Goal: Task Accomplishment & Management: Manage account settings

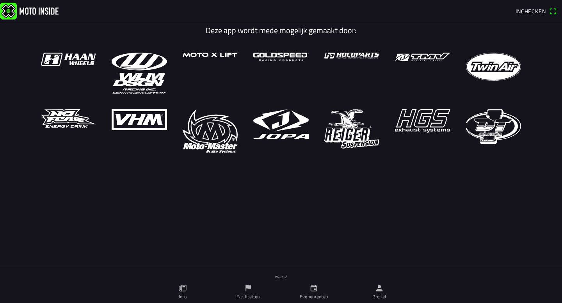
click at [315, 291] on icon "calendar" at bounding box center [313, 288] width 9 height 9
click at [249, 292] on icon "flag" at bounding box center [248, 288] width 9 height 9
click at [526, 10] on span "Inchecken" at bounding box center [530, 11] width 30 height 8
click at [380, 294] on ion-label "Profiel" at bounding box center [379, 296] width 14 height 7
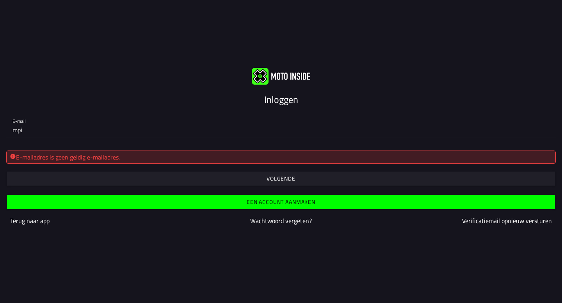
type input "mpil"
type input "[EMAIL_ADDRESS][DOMAIN_NAME]"
click at [0, 0] on slot "Volgende" at bounding box center [0, 0] width 0 height 0
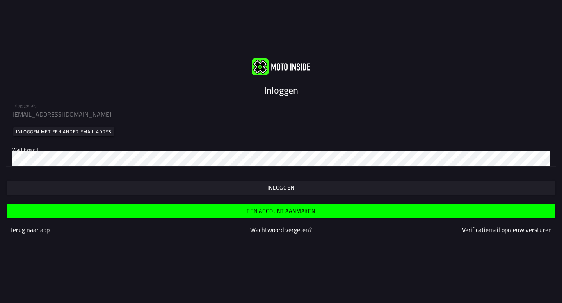
type input "Motoinside"
click at [0, 0] on slot "Inloggen" at bounding box center [0, 0] width 0 height 0
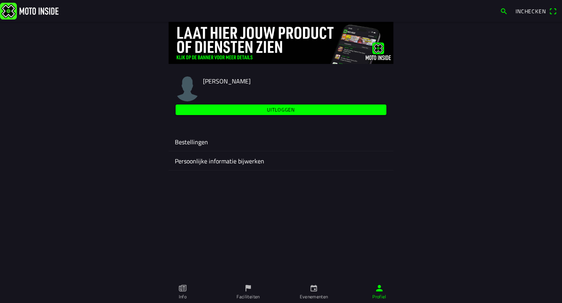
click at [312, 290] on icon "calendar" at bounding box center [313, 288] width 9 height 9
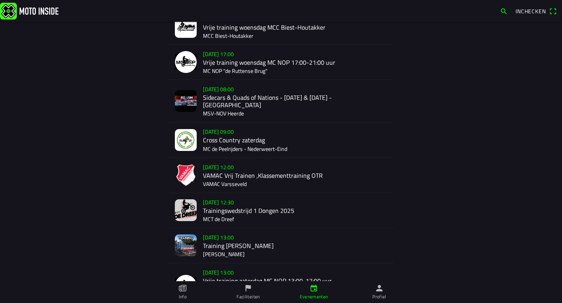
scroll to position [195, 0]
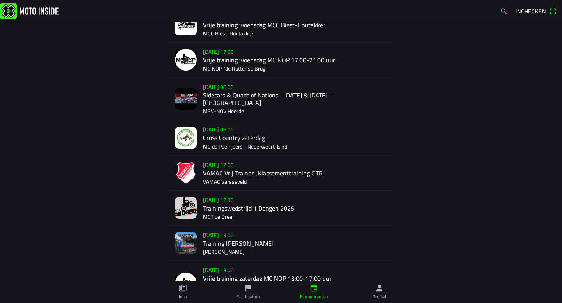
click at [221, 164] on div "[DATE] 12:00 VAMAC Vrij Trainen ,Klassementtraining OTR VAMAC Varsseveld" at bounding box center [295, 173] width 184 height 35
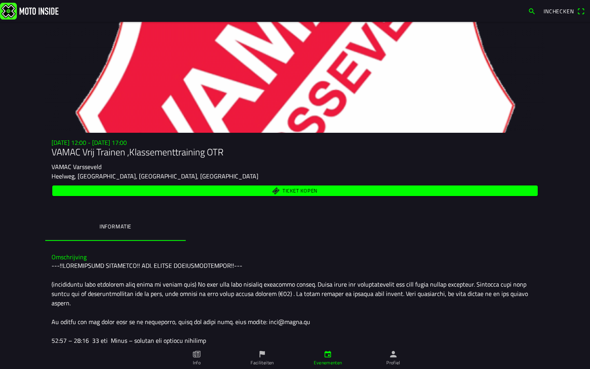
click at [265, 303] on ion-label "Faciliteiten" at bounding box center [261, 362] width 23 height 7
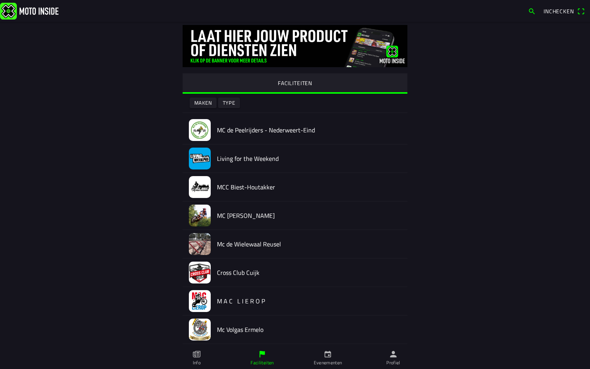
click at [324, 303] on ion-label "Evenementen" at bounding box center [328, 362] width 28 height 7
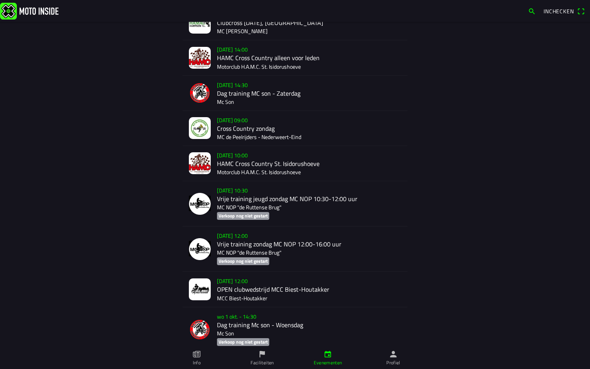
scroll to position [737, 0]
